Goal: Answer question/provide support: Share knowledge or assist other users

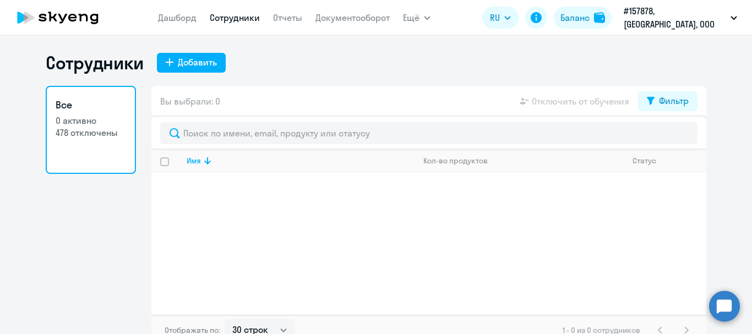
select select "30"
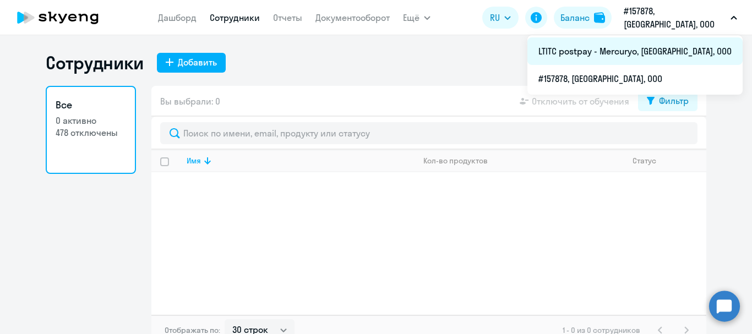
click at [657, 56] on li "LTITC postpay - Mercuryo, [GEOGRAPHIC_DATA], ООО" at bounding box center [634, 51] width 215 height 28
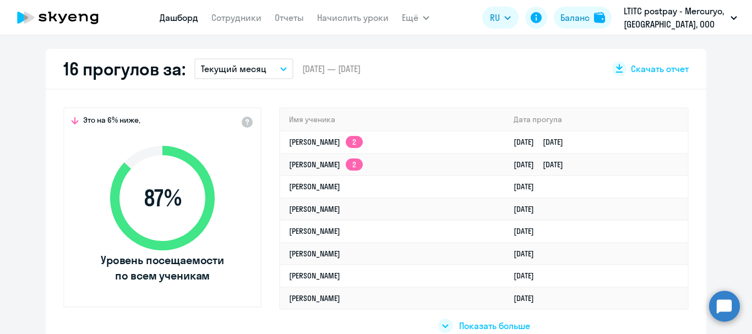
scroll to position [330, 0]
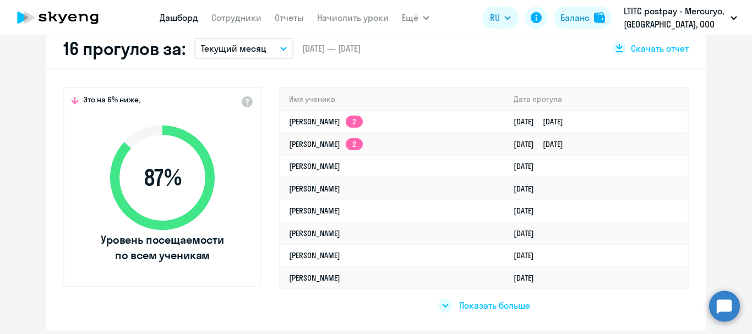
select select "30"
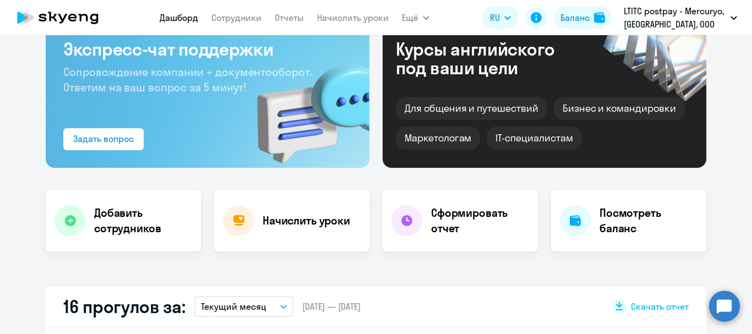
scroll to position [55, 0]
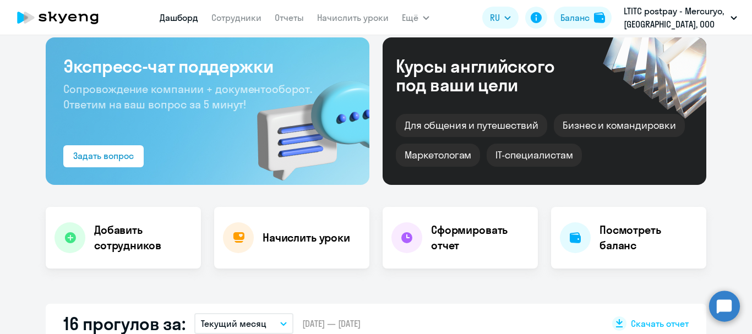
click at [708, 299] on div "Важные контакты Экспресс-чат поддержки Сопровождение компании + документооборот…" at bounding box center [376, 184] width 752 height 299
click at [724, 301] on circle at bounding box center [724, 306] width 31 height 31
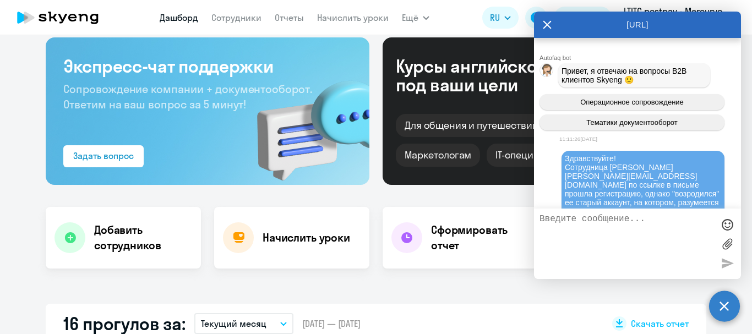
scroll to position [165, 0]
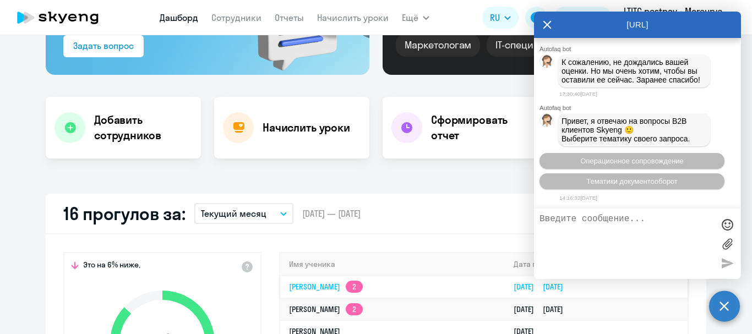
click at [308, 290] on link "[PERSON_NAME] 2" at bounding box center [326, 287] width 74 height 10
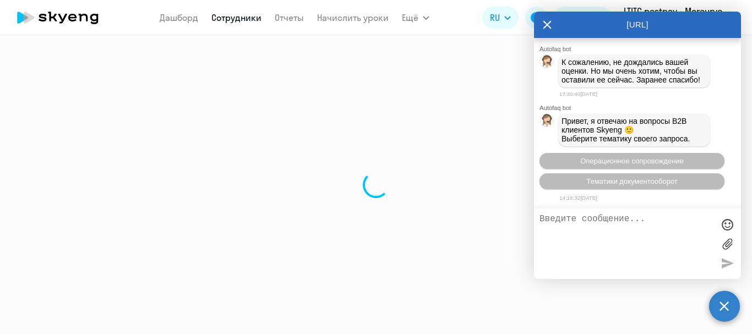
select select "english"
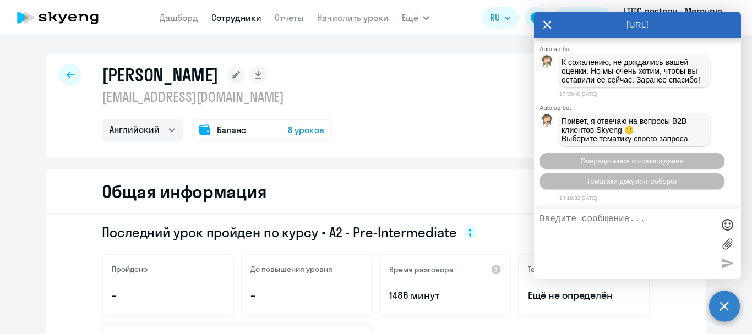
click at [575, 217] on textarea at bounding box center [626, 243] width 174 height 59
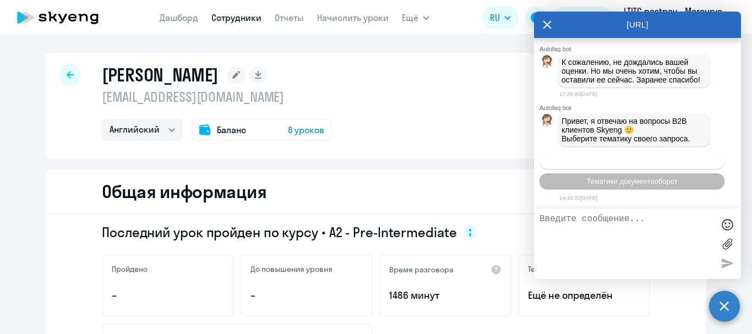
click at [610, 155] on button "Операционное сопровождение" at bounding box center [631, 161] width 185 height 16
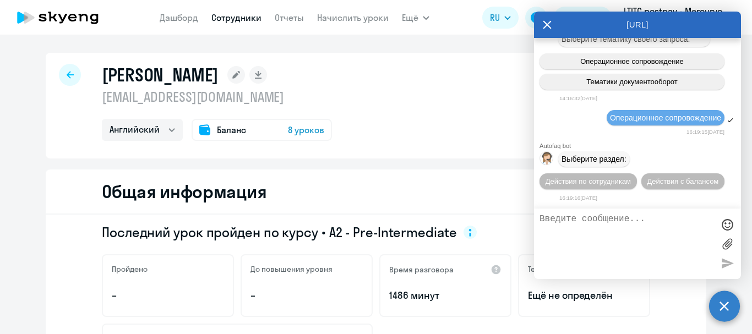
scroll to position [82128, 0]
click at [608, 177] on span "Действия по сотрудникам" at bounding box center [587, 181] width 85 height 8
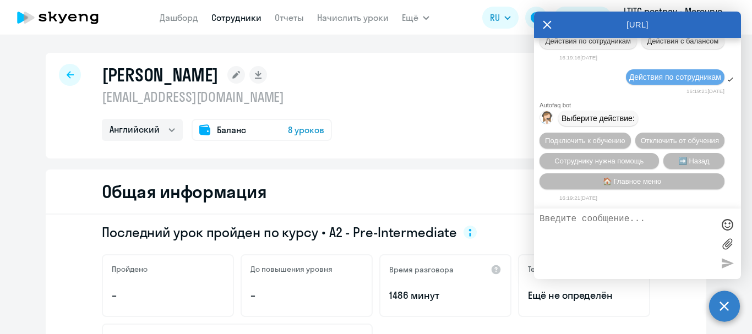
scroll to position [82290, 0]
click at [613, 157] on span "Сотруднику нужна помощь" at bounding box center [598, 161] width 89 height 8
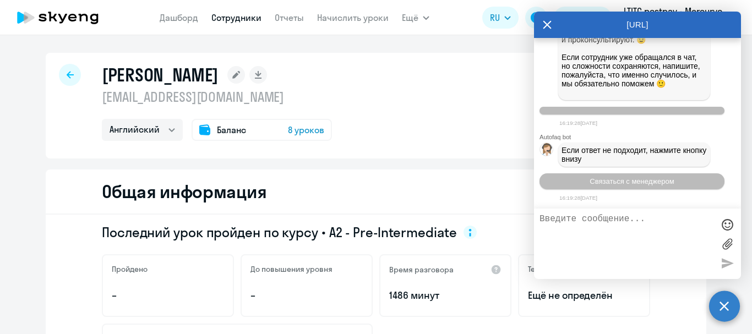
scroll to position [82671, 0]
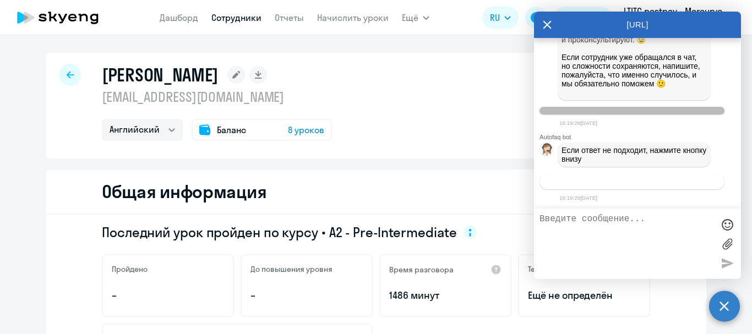
click at [655, 187] on button "Связаться с менеджером" at bounding box center [631, 181] width 185 height 16
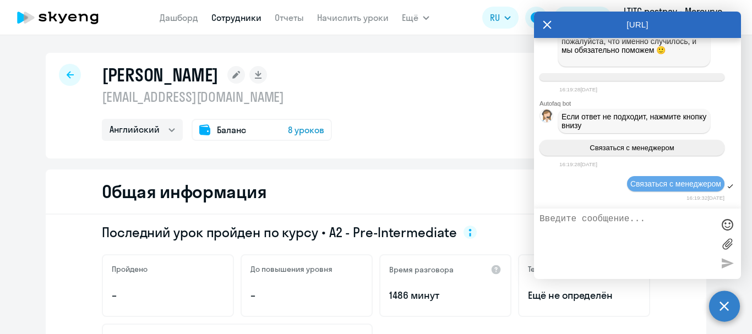
scroll to position [82705, 0]
click at [649, 227] on textarea at bounding box center [626, 243] width 174 height 59
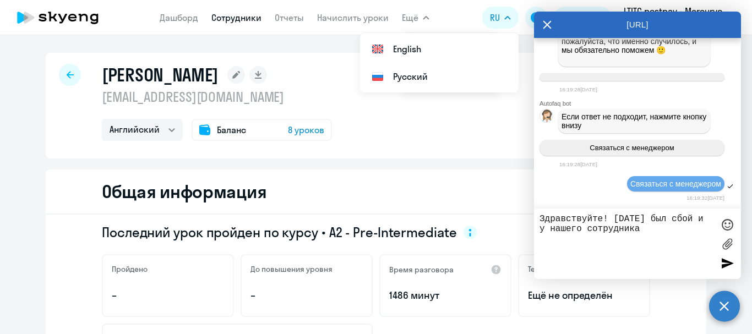
drag, startPoint x: 244, startPoint y: 74, endPoint x: 102, endPoint y: 75, distance: 142.0
click at [102, 75] on h1 "[PERSON_NAME]" at bounding box center [160, 75] width 117 height 22
copy h1 "[PERSON_NAME]"
click at [656, 236] on textarea "Здравствуйте! [DATE] был сбой и у нашего сотрудника" at bounding box center [626, 243] width 174 height 59
paste textarea "[PERSON_NAME]"
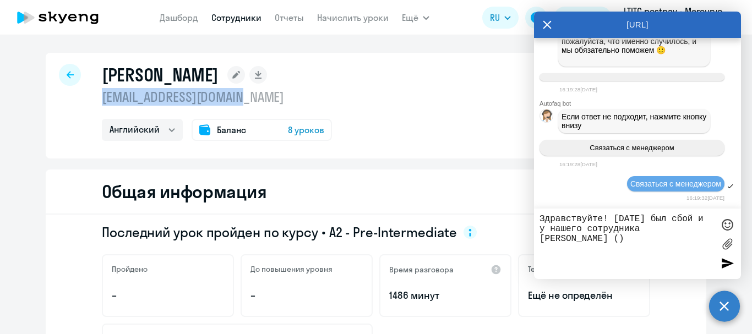
drag, startPoint x: 244, startPoint y: 96, endPoint x: 85, endPoint y: 96, distance: 159.6
click at [85, 96] on div "[PERSON_NAME] [PERSON_NAME][EMAIL_ADDRESS][DOMAIN_NAME] [PERSON_NAME] Баланс 8 …" at bounding box center [376, 106] width 660 height 106
copy p "[EMAIL_ADDRESS][DOMAIN_NAME]"
click at [599, 241] on textarea "Здравствуйте! [DATE] был сбой и у нашего сотрудника [PERSON_NAME] ()" at bounding box center [626, 243] width 174 height 59
paste textarea "[EMAIL_ADDRESS][DOMAIN_NAME]"
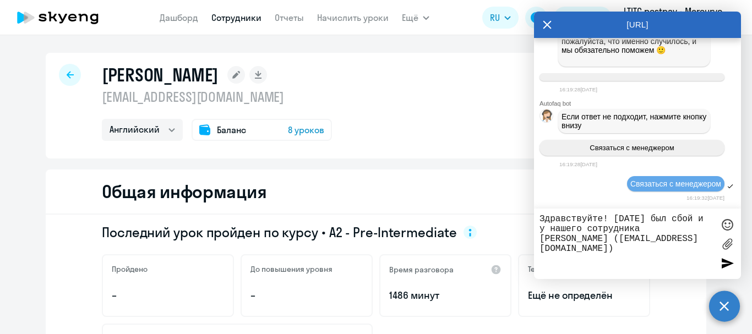
click at [680, 255] on textarea "Здравствуйте! [DATE] был сбой и у нашего сотрудника [PERSON_NAME] ([EMAIL_ADDRE…" at bounding box center [626, 243] width 174 height 59
click at [578, 261] on textarea "Здравствуйте! [DATE] был сбой и у нашего сотрудника [PERSON_NAME] ([EMAIL_ADDRE…" at bounding box center [626, 243] width 174 height 59
click at [629, 256] on textarea "Здравствуйте! [DATE] был сбой и у нашего сотрудника [PERSON_NAME] ([EMAIL_ADDRE…" at bounding box center [626, 243] width 174 height 59
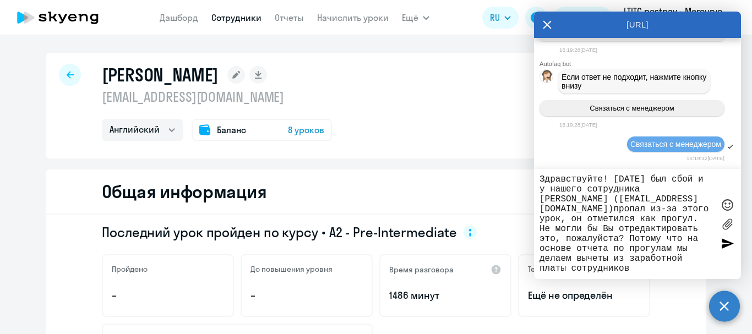
type textarea "Здравствуйте! [DATE] был сбой и у нашего сотрудника [PERSON_NAME] ([EMAIL_ADDRE…"
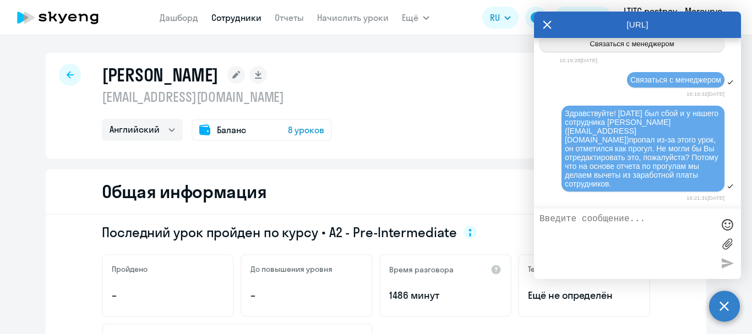
scroll to position [82800, 0]
drag, startPoint x: 728, startPoint y: 311, endPoint x: 387, endPoint y: 187, distance: 362.2
click at [729, 309] on circle at bounding box center [724, 306] width 31 height 31
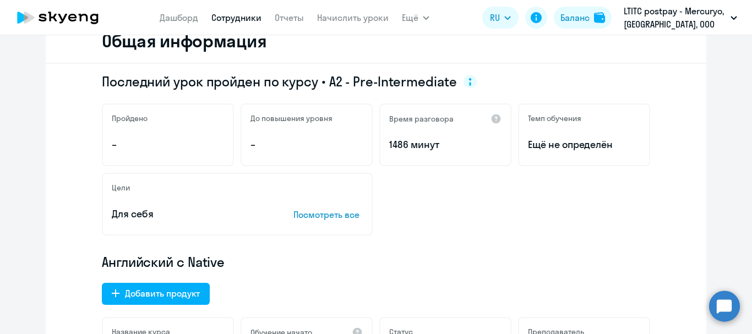
scroll to position [0, 0]
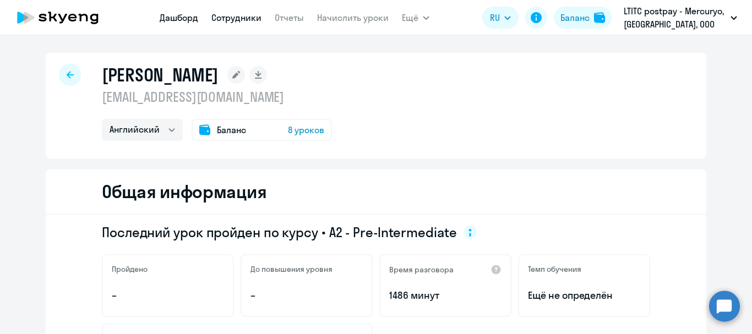
click at [181, 14] on link "Дашборд" at bounding box center [179, 17] width 39 height 11
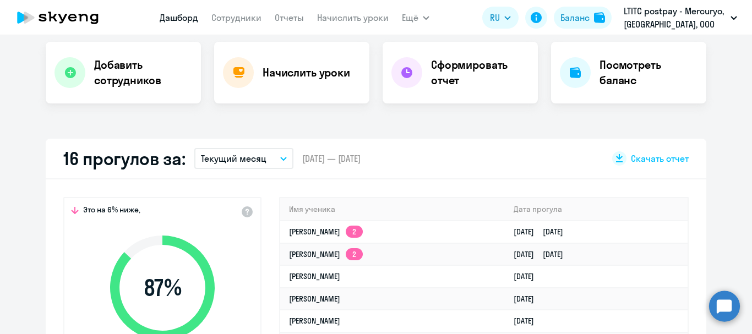
select select "30"
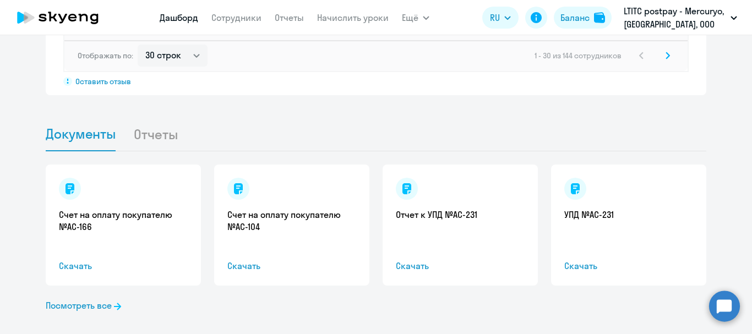
scroll to position [1046, 0]
click at [571, 192] on icon at bounding box center [575, 188] width 9 height 11
click at [573, 212] on link "УПД №AC-231" at bounding box center [628, 214] width 129 height 12
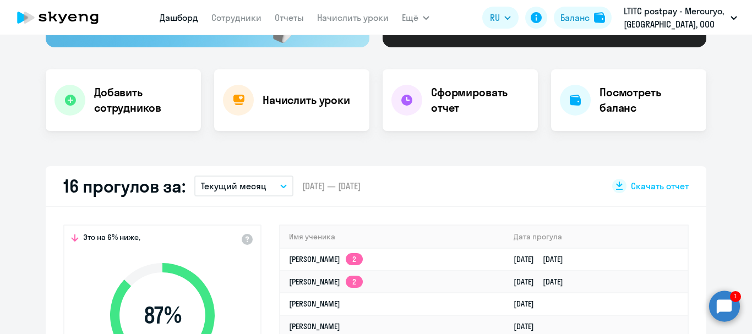
scroll to position [110, 0]
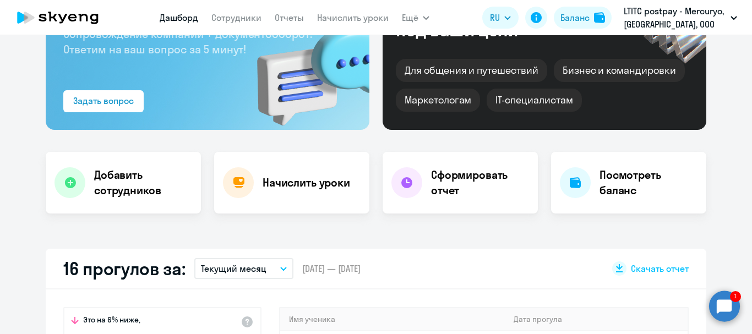
click at [720, 305] on circle at bounding box center [724, 306] width 31 height 31
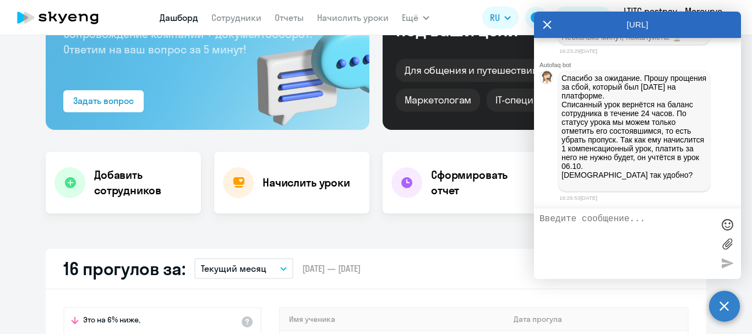
scroll to position [83027, 0]
click at [594, 227] on textarea at bounding box center [626, 243] width 174 height 59
type textarea "L"
type textarea "Да, так подойдет, спасибо))"
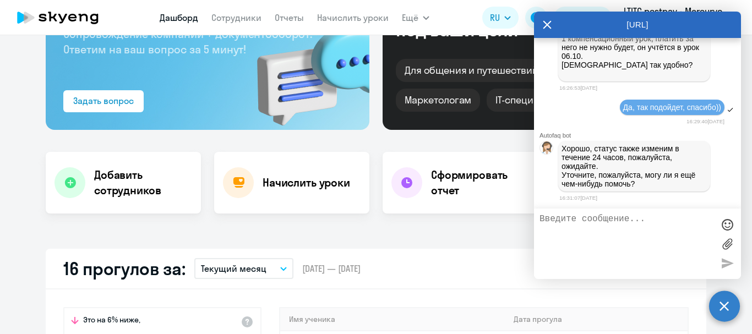
scroll to position [83137, 0]
click at [625, 238] on textarea at bounding box center [626, 243] width 174 height 59
type textarea "Y"
type textarea "Нет, спасибо."
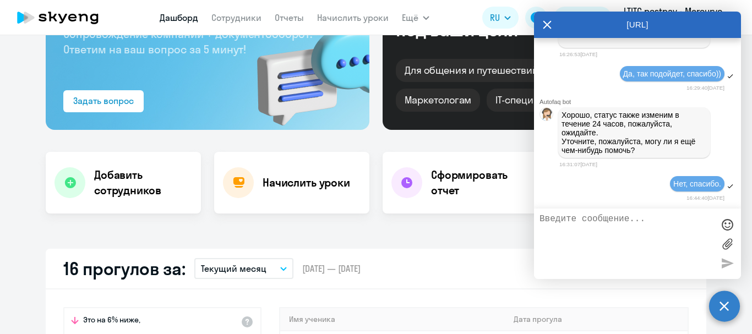
scroll to position [83171, 0]
click at [725, 303] on circle at bounding box center [724, 306] width 31 height 31
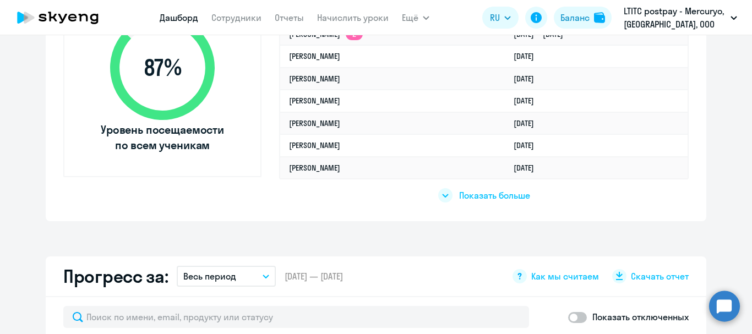
scroll to position [550, 0]
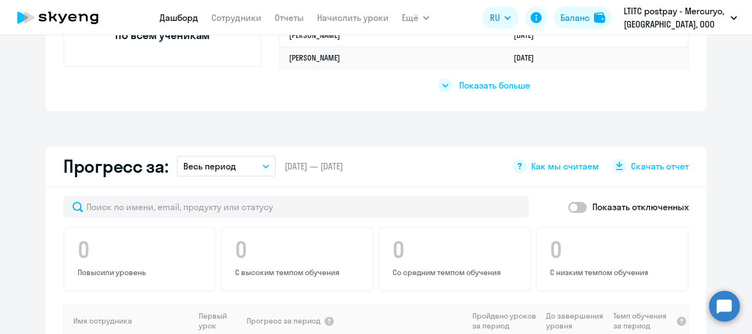
click at [249, 171] on button "Весь период" at bounding box center [226, 166] width 99 height 21
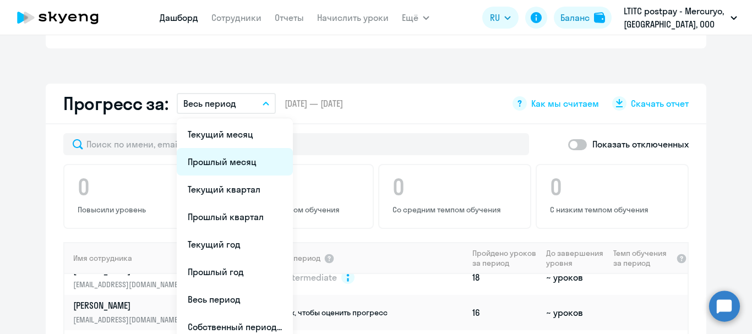
scroll to position [605, 0]
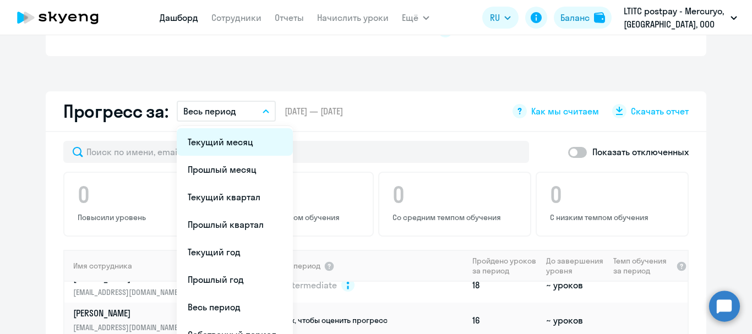
click at [215, 137] on li "Текущий месяц" at bounding box center [235, 142] width 116 height 28
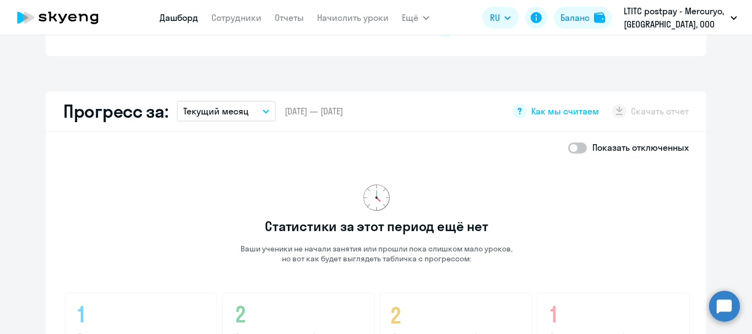
click at [234, 116] on p "Текущий месяц" at bounding box center [215, 111] width 65 height 13
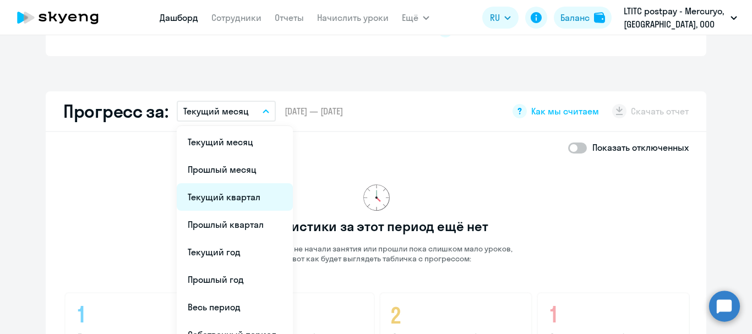
click at [223, 191] on li "Текущий квартал" at bounding box center [235, 197] width 116 height 28
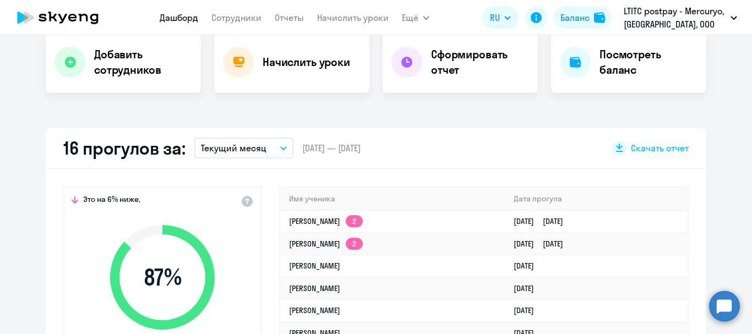
scroll to position [220, 0]
